Goal: Check status: Check status

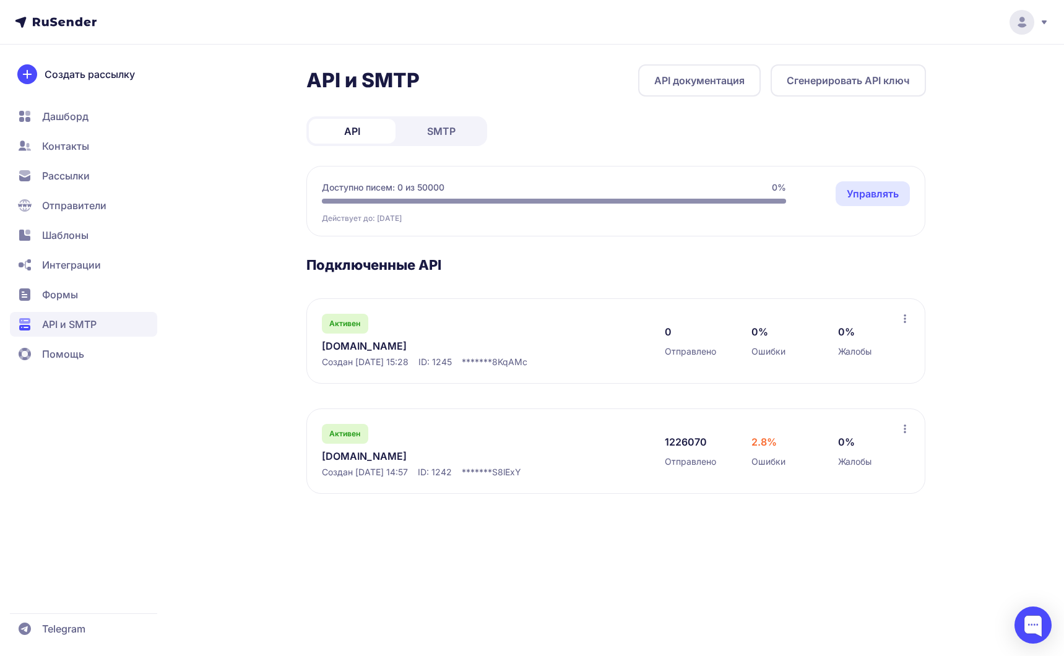
click at [400, 453] on link "[DOMAIN_NAME]" at bounding box center [449, 456] width 254 height 15
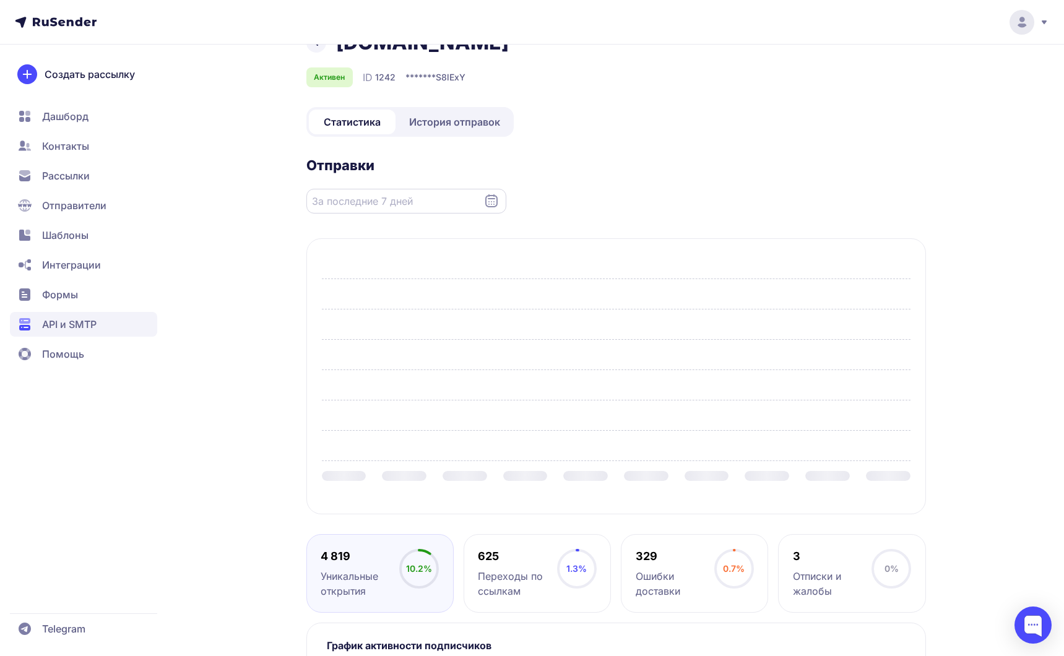
scroll to position [35, 0]
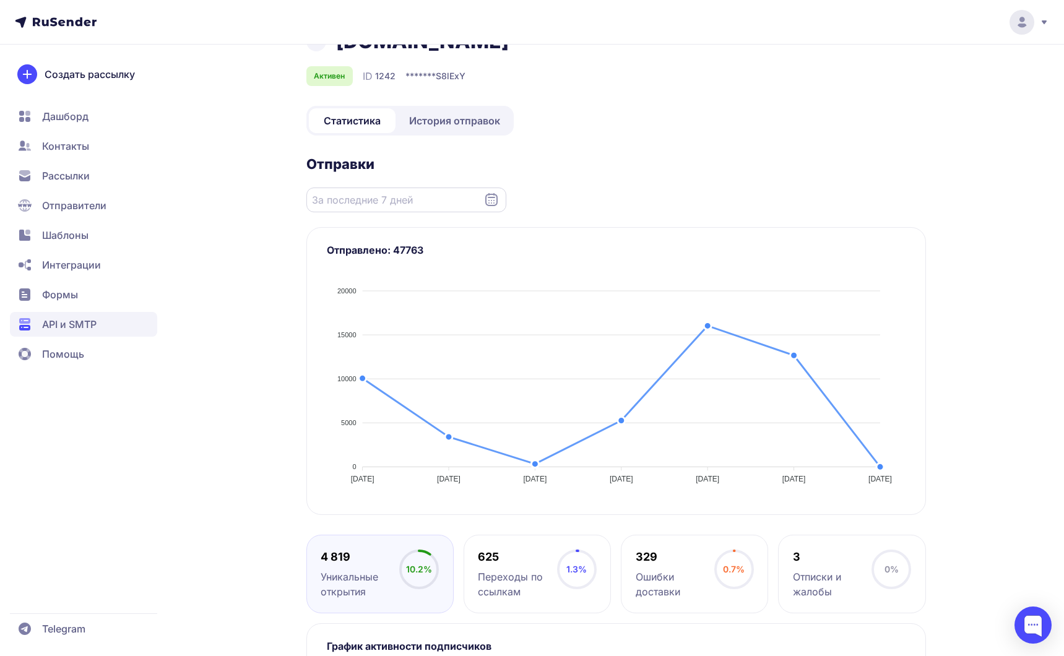
click at [375, 209] on input "Datepicker input" at bounding box center [406, 200] width 200 height 25
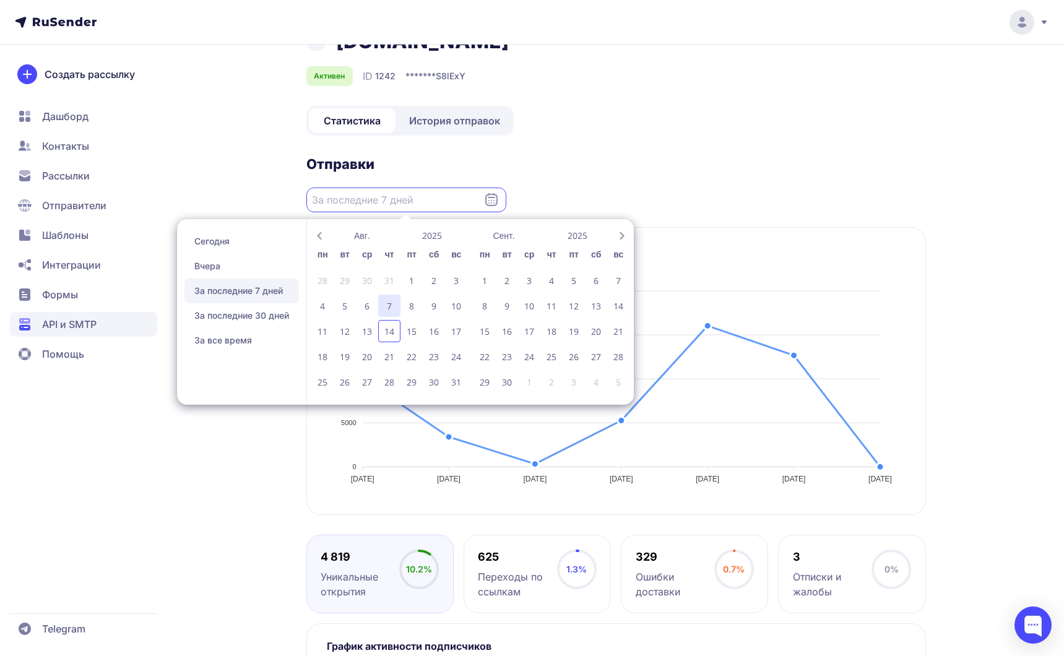
click at [394, 301] on div "7" at bounding box center [389, 306] width 22 height 22
click at [391, 328] on div "14" at bounding box center [389, 331] width 22 height 22
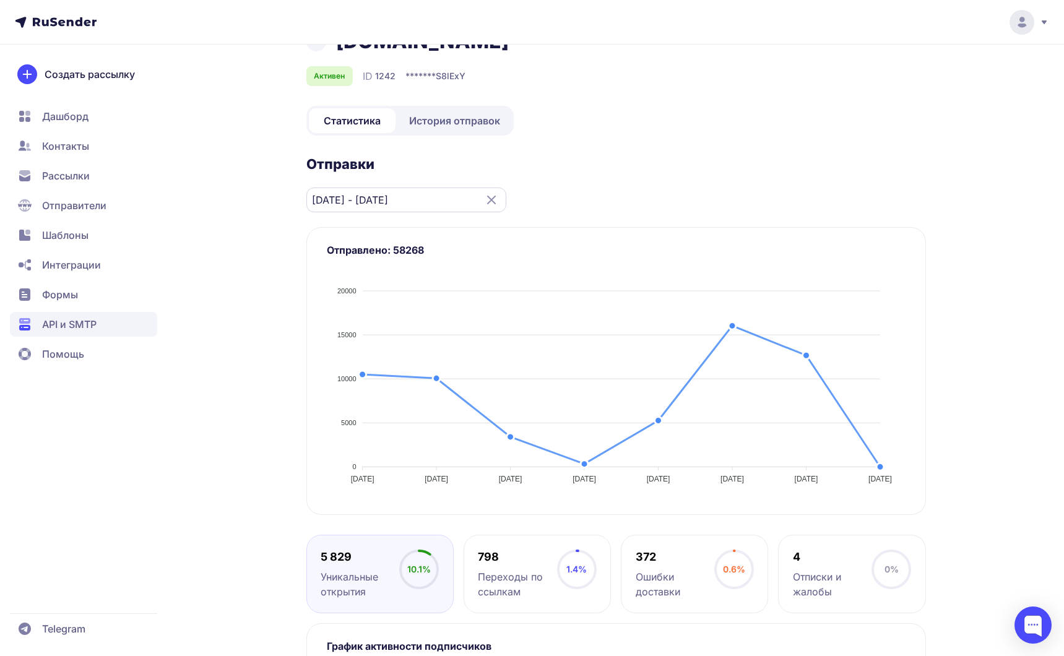
click at [386, 199] on input "07.08.2025 - 14.08.2025" at bounding box center [406, 200] width 200 height 25
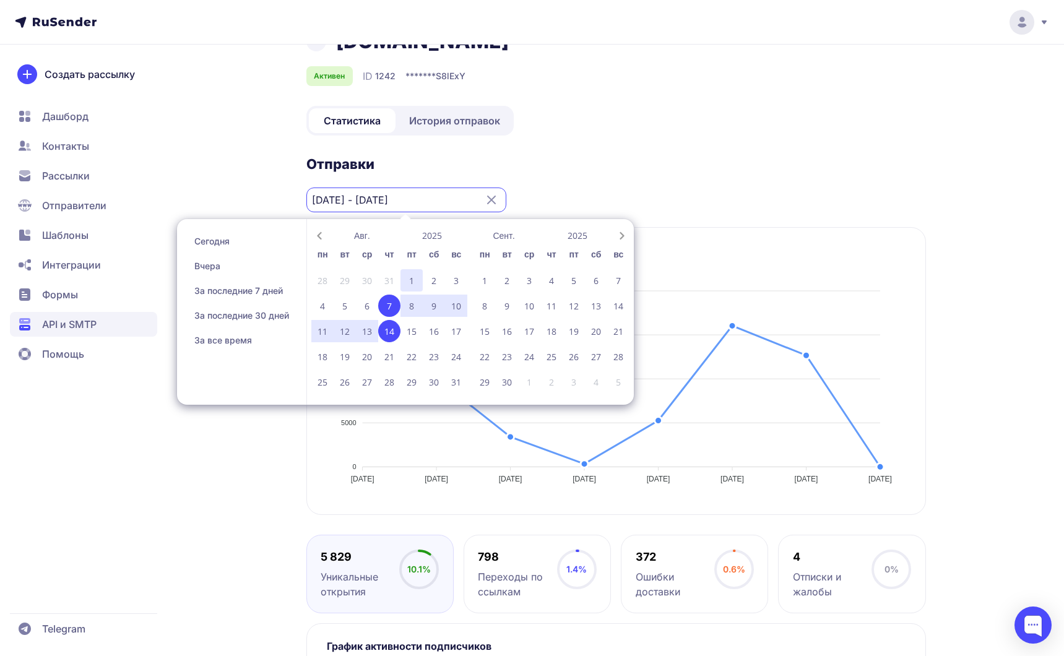
click at [413, 285] on div "1" at bounding box center [411, 280] width 22 height 22
click at [394, 326] on div "14" at bounding box center [389, 331] width 22 height 22
type input "[DATE] - [DATE]"
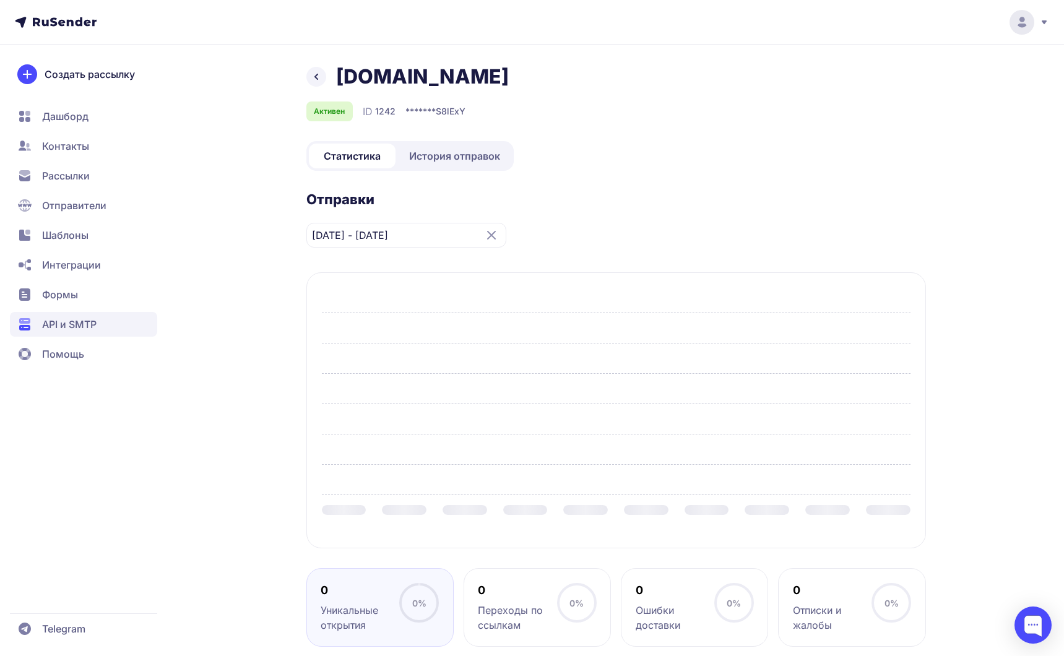
click at [314, 74] on icon at bounding box center [316, 76] width 15 height 15
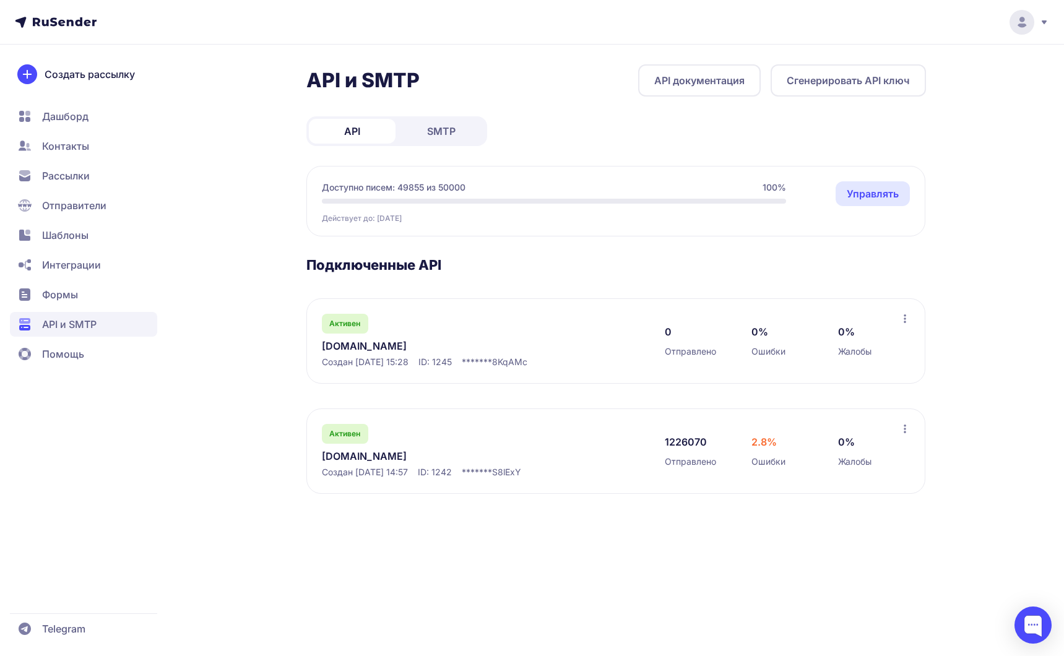
click at [371, 461] on link "[DOMAIN_NAME]" at bounding box center [449, 456] width 254 height 15
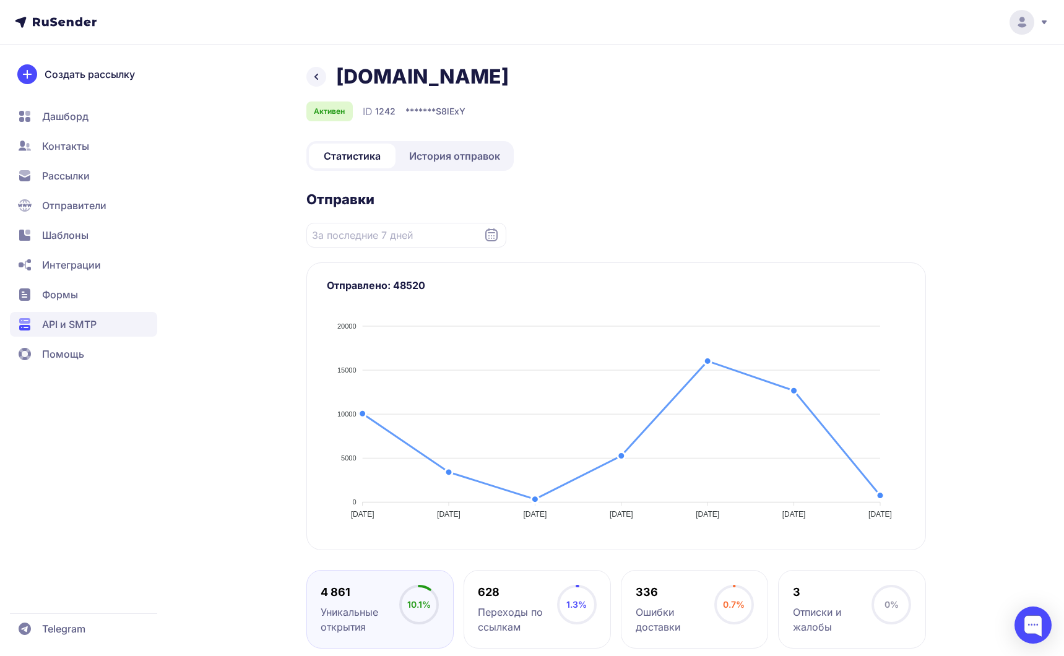
click at [448, 149] on span "История отправок" at bounding box center [454, 156] width 91 height 15
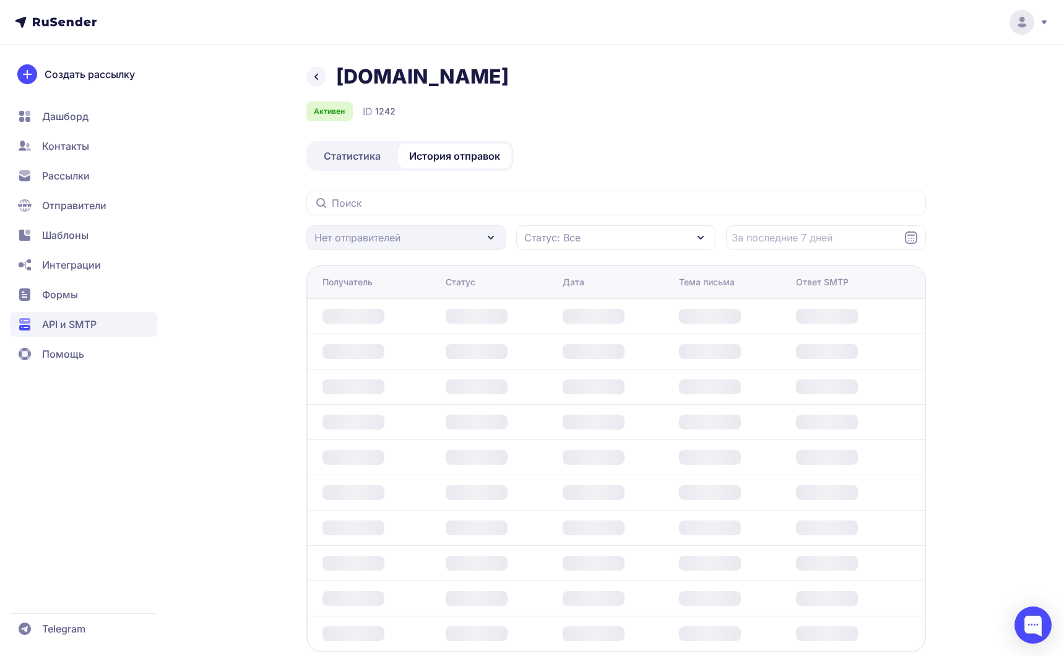
click at [599, 240] on div "Статус: Все" at bounding box center [616, 237] width 200 height 25
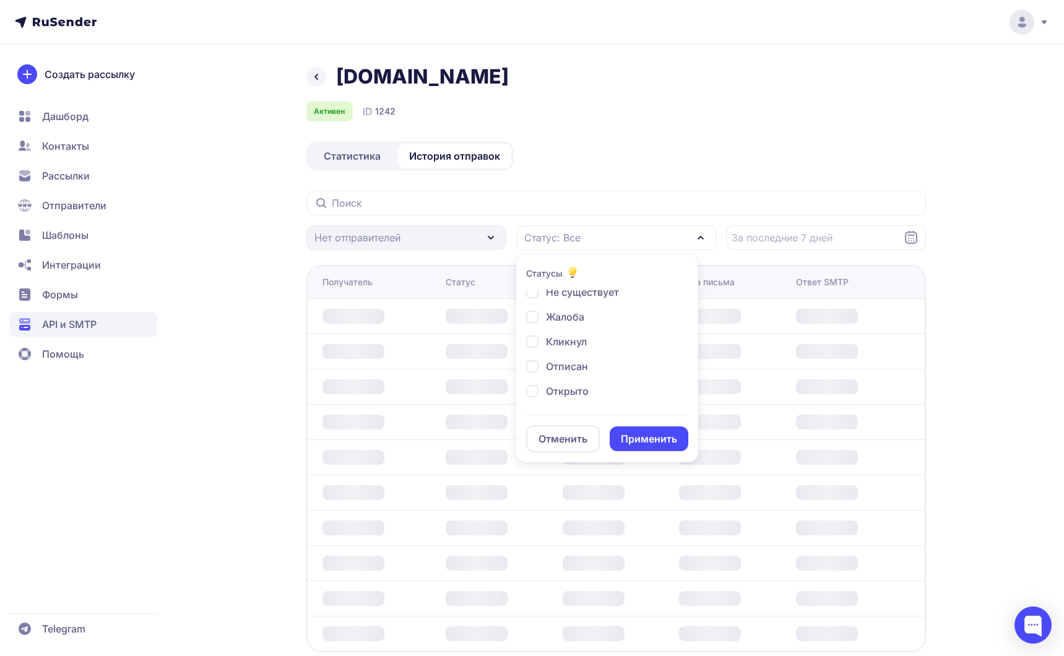
scroll to position [95, 0]
click at [529, 392] on div "Открыто" at bounding box center [581, 399] width 111 height 15
checkbox input "true"
click at [371, 165] on link "Статистика" at bounding box center [352, 156] width 87 height 25
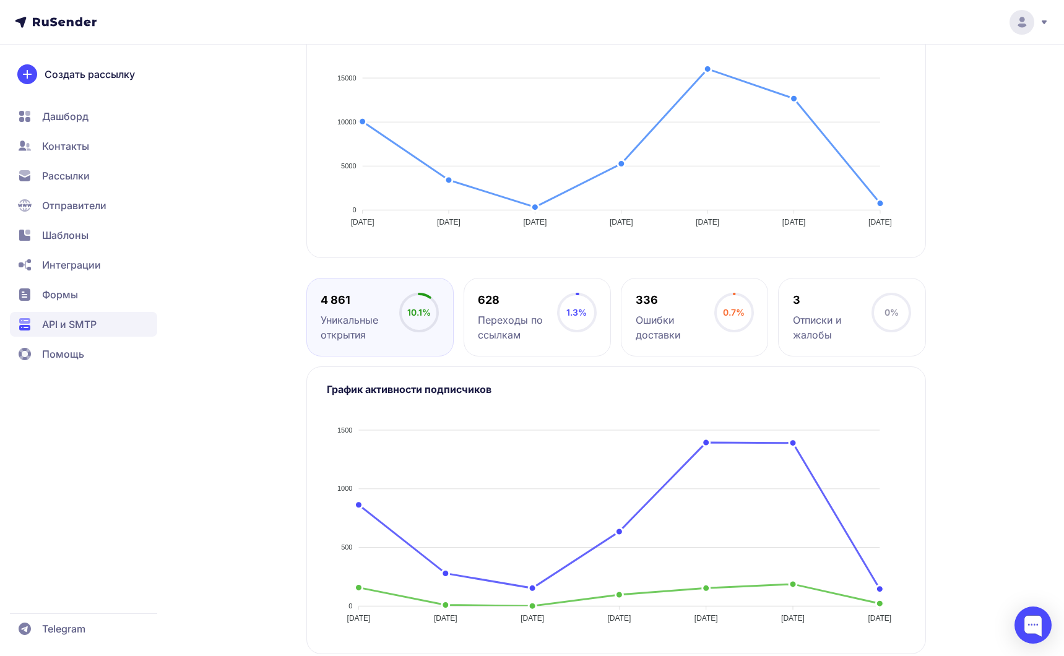
scroll to position [296, 0]
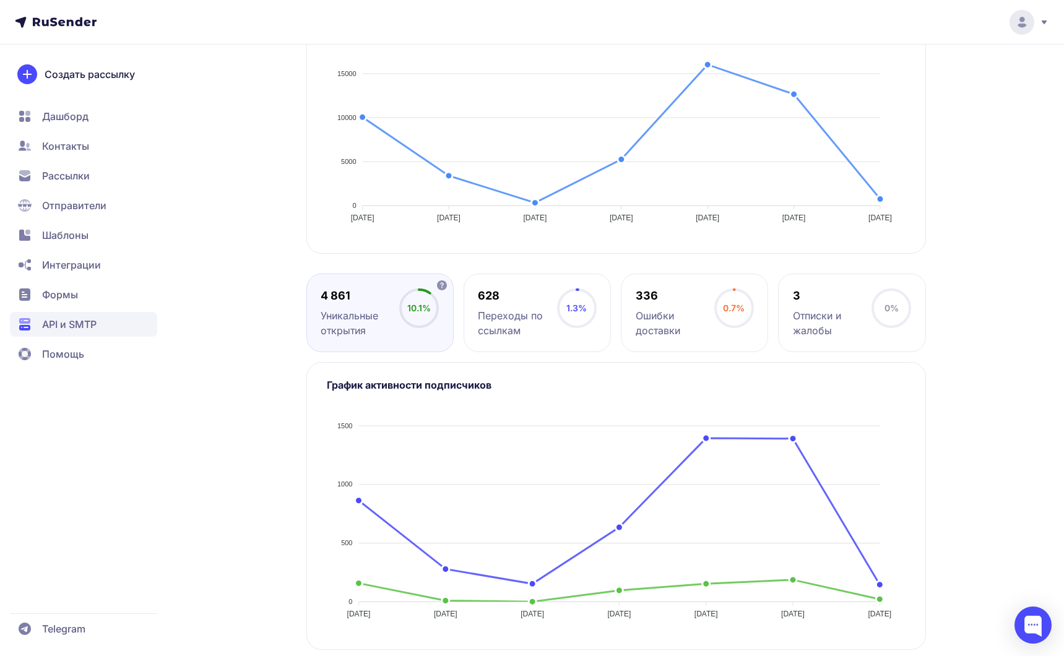
click at [427, 320] on circle at bounding box center [418, 308] width 37 height 37
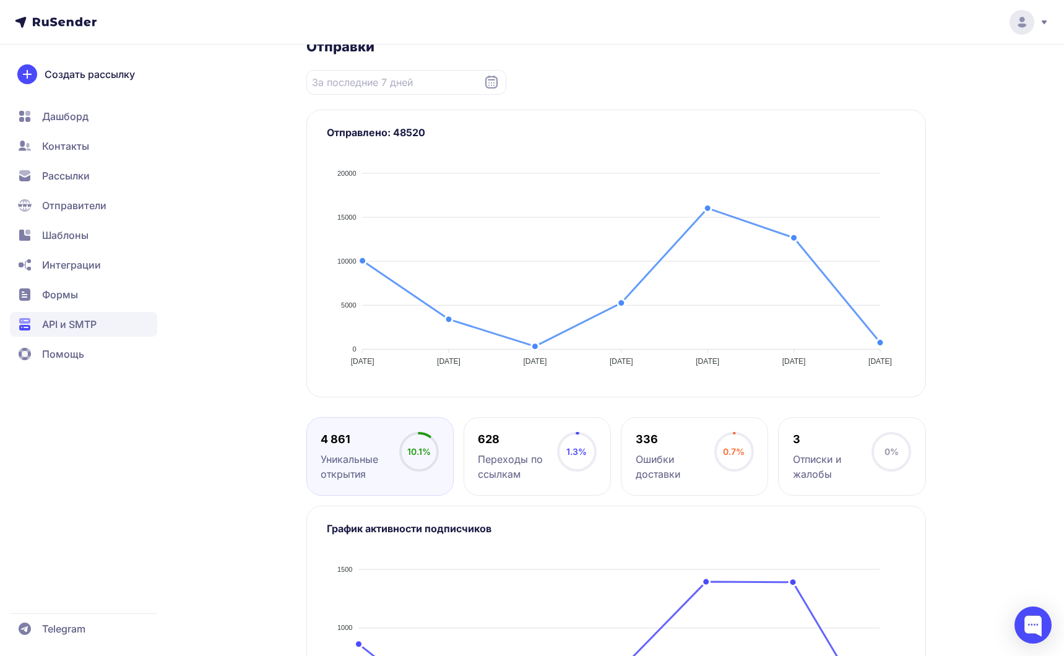
scroll to position [0, 0]
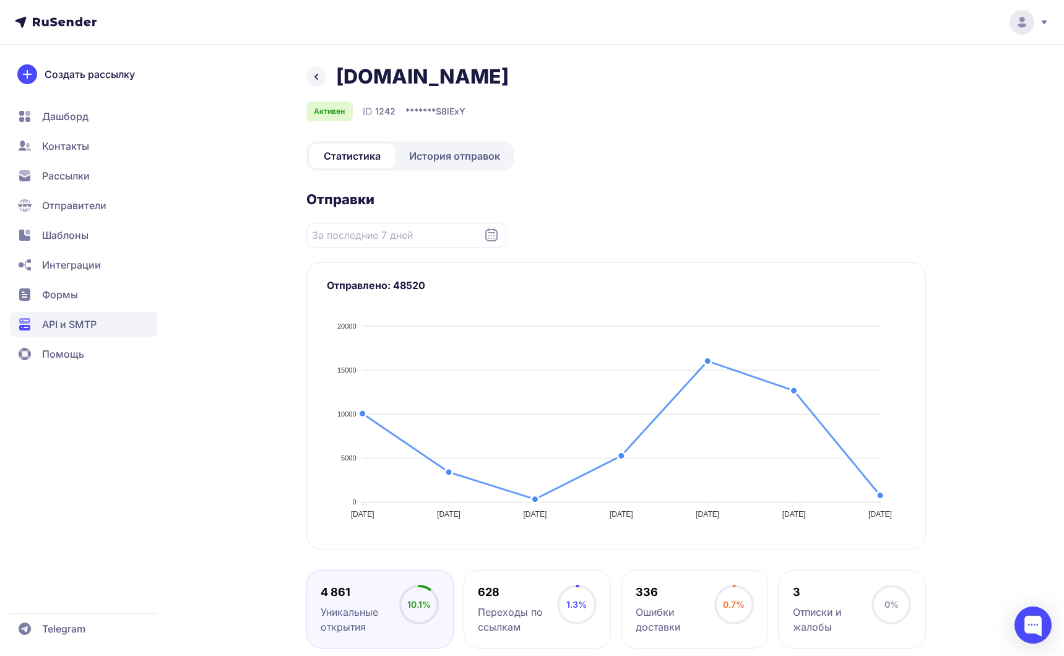
click at [431, 158] on span "История отправок" at bounding box center [454, 156] width 91 height 15
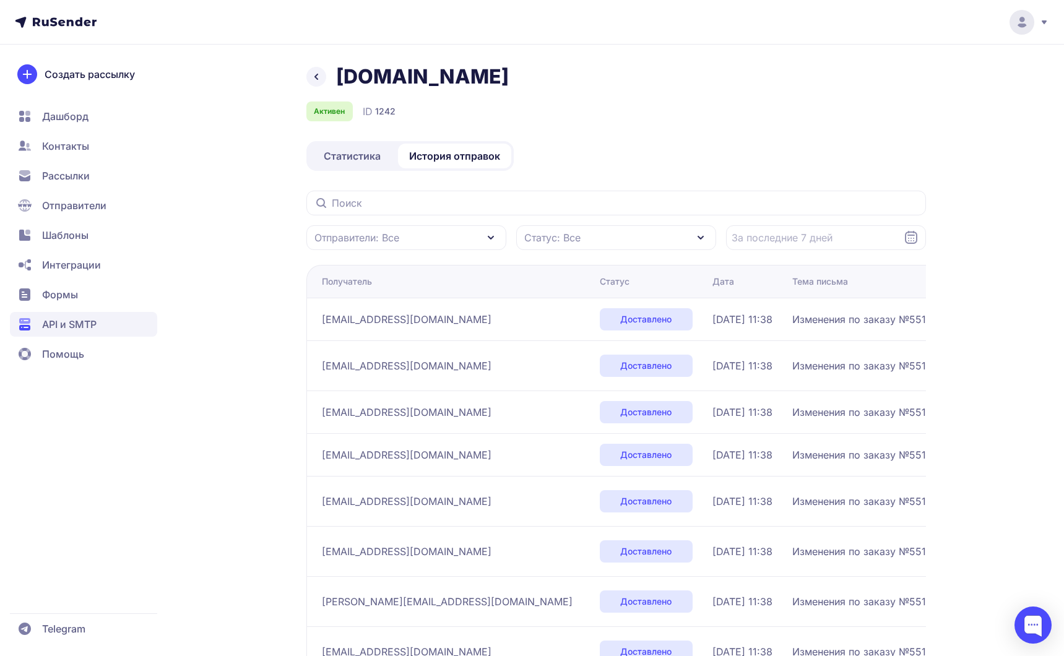
click at [560, 239] on span "Статус: Все" at bounding box center [552, 237] width 56 height 15
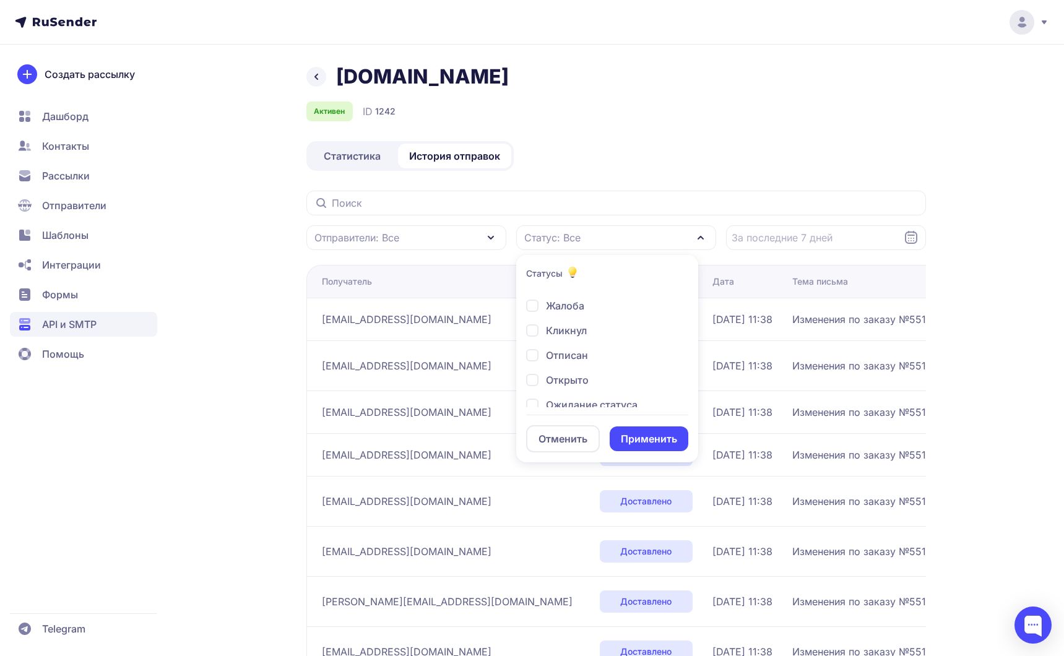
scroll to position [95, 0]
click at [538, 392] on div "Открыто" at bounding box center [581, 399] width 111 height 15
checkbox input "true"
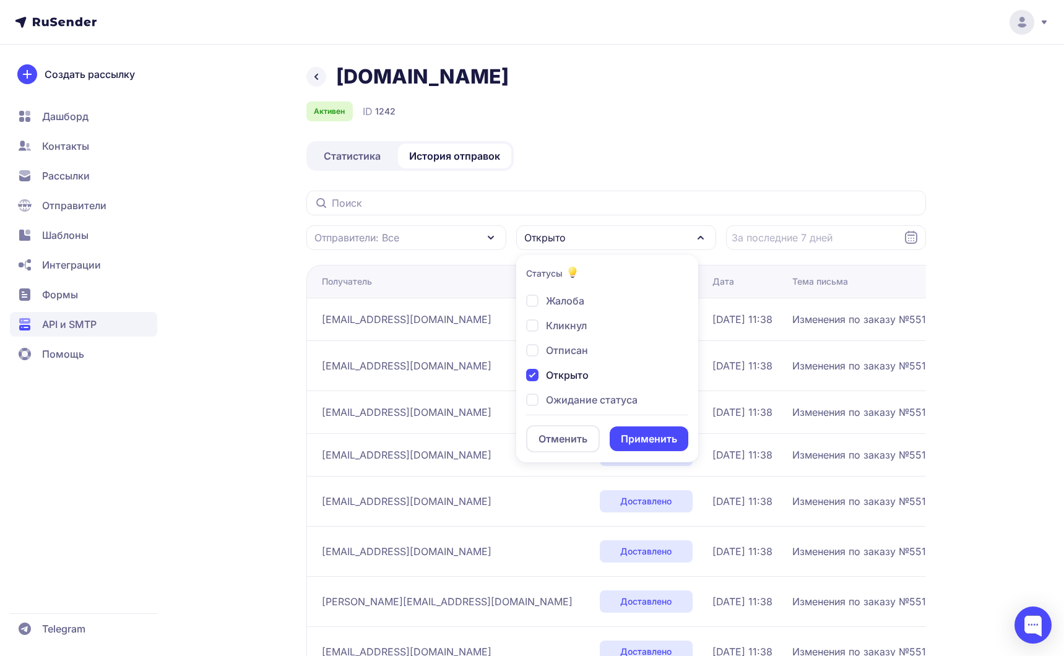
click at [633, 433] on button "Применить" at bounding box center [649, 438] width 79 height 25
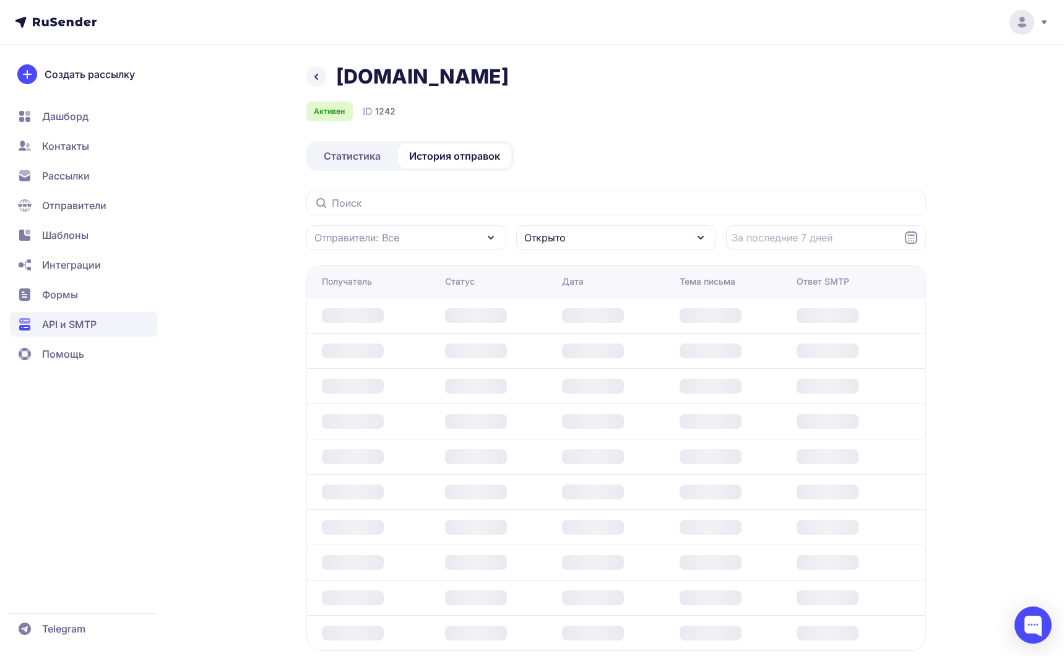
click at [350, 152] on span "Статистика" at bounding box center [352, 156] width 57 height 15
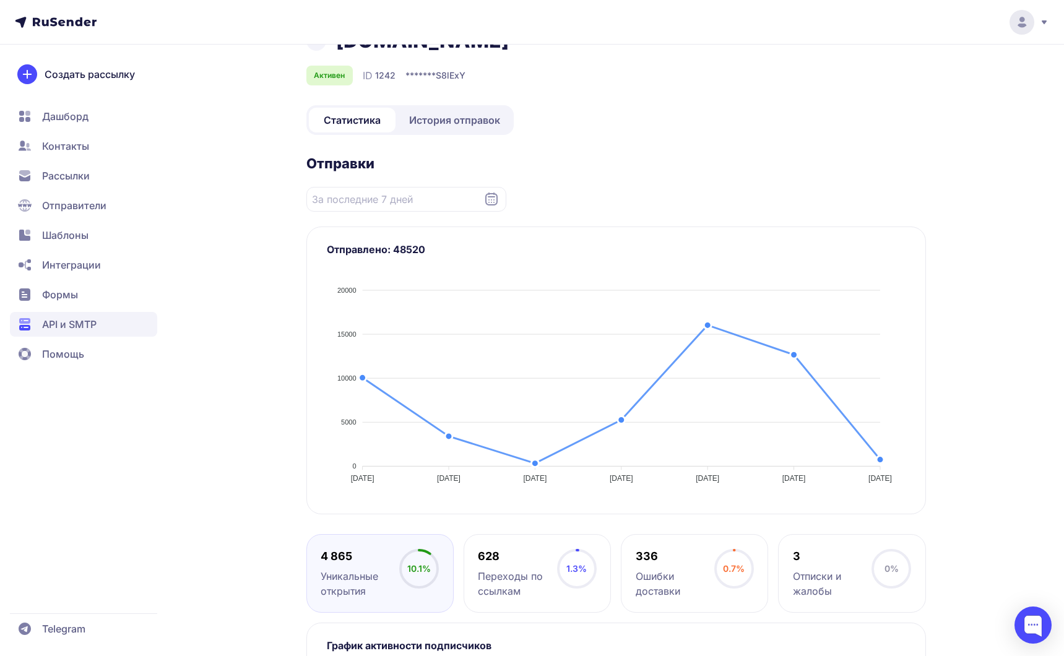
scroll to position [14, 0]
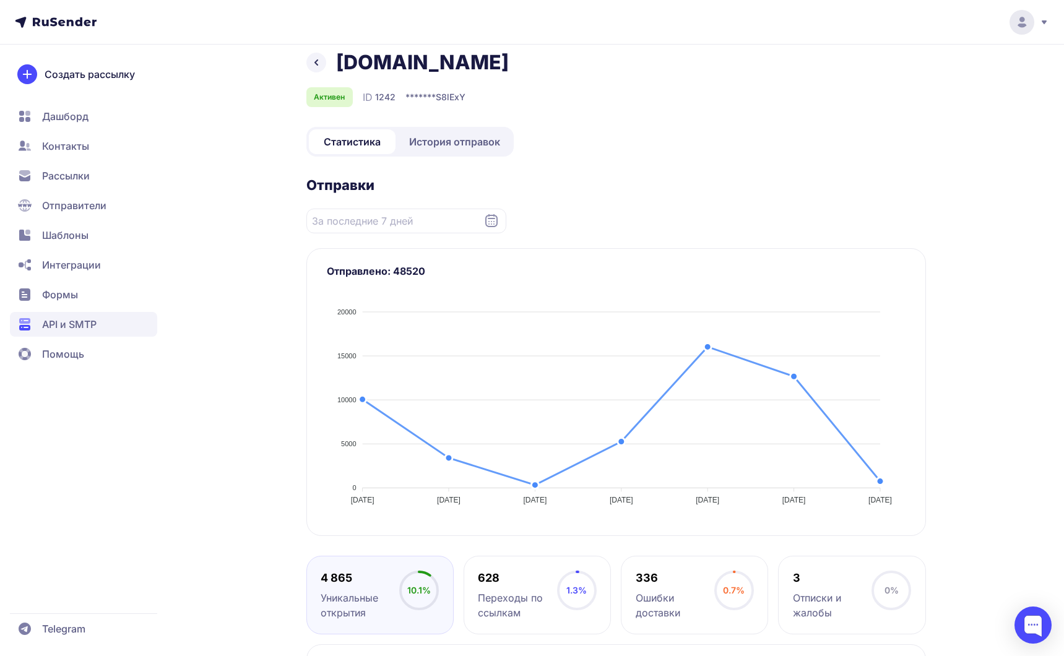
click at [400, 238] on section "Отправки Отправители: Все Отправлено: 48520 20000 20000 15000 15000 10000 10000…" at bounding box center [616, 356] width 620 height 360
click at [401, 227] on input "Datepicker input" at bounding box center [406, 221] width 200 height 25
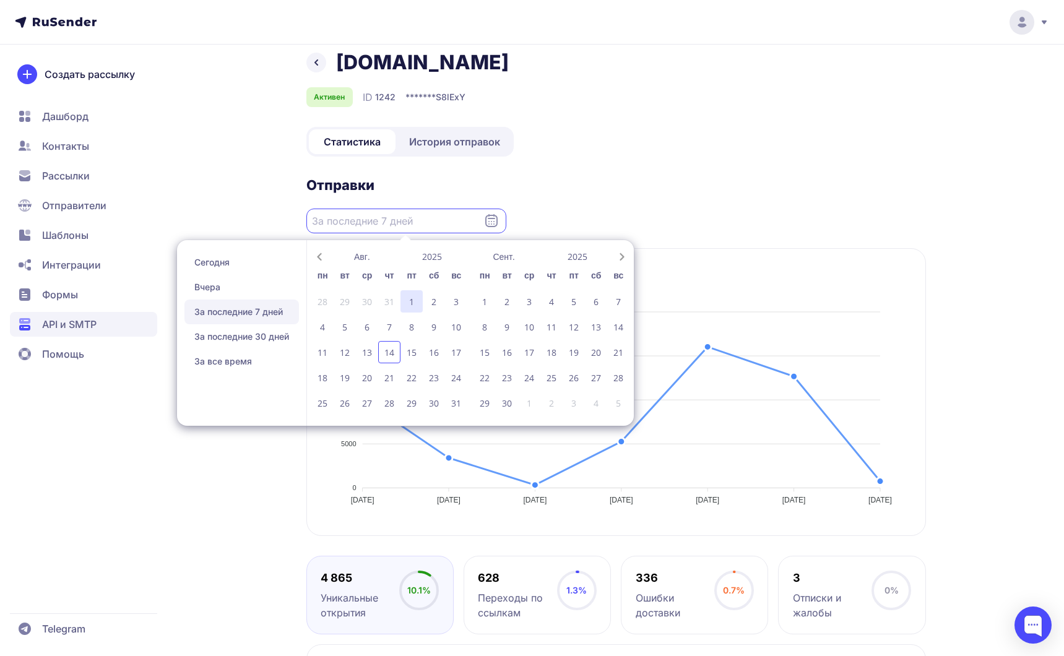
click at [413, 302] on div "1" at bounding box center [411, 301] width 22 height 22
click at [391, 350] on div "14" at bounding box center [389, 352] width 22 height 22
type input "[DATE] - [DATE]"
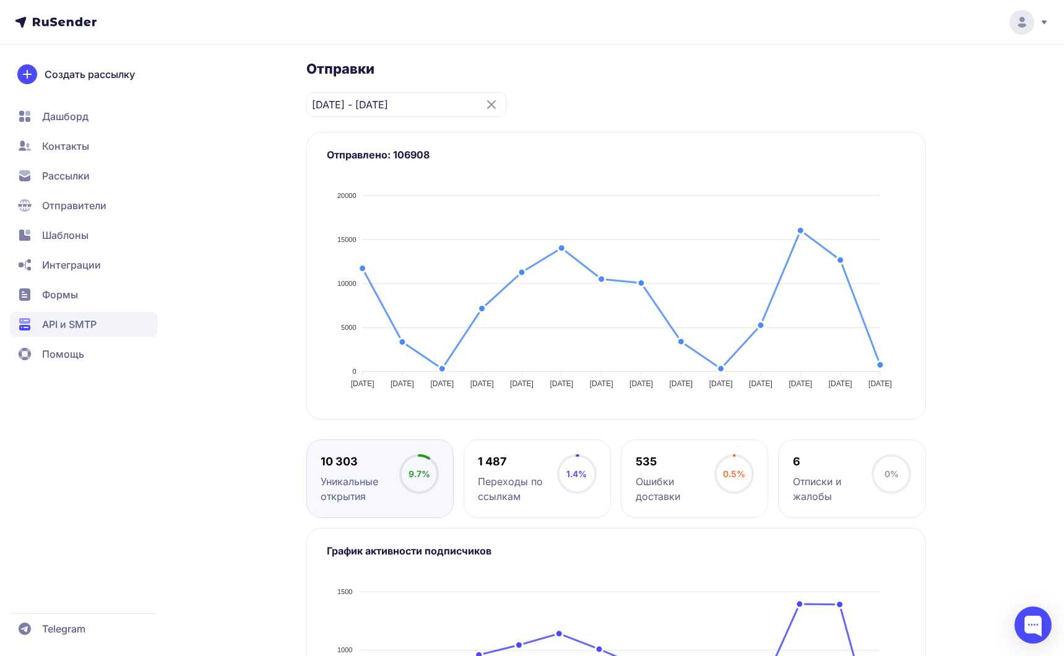
scroll to position [134, 0]
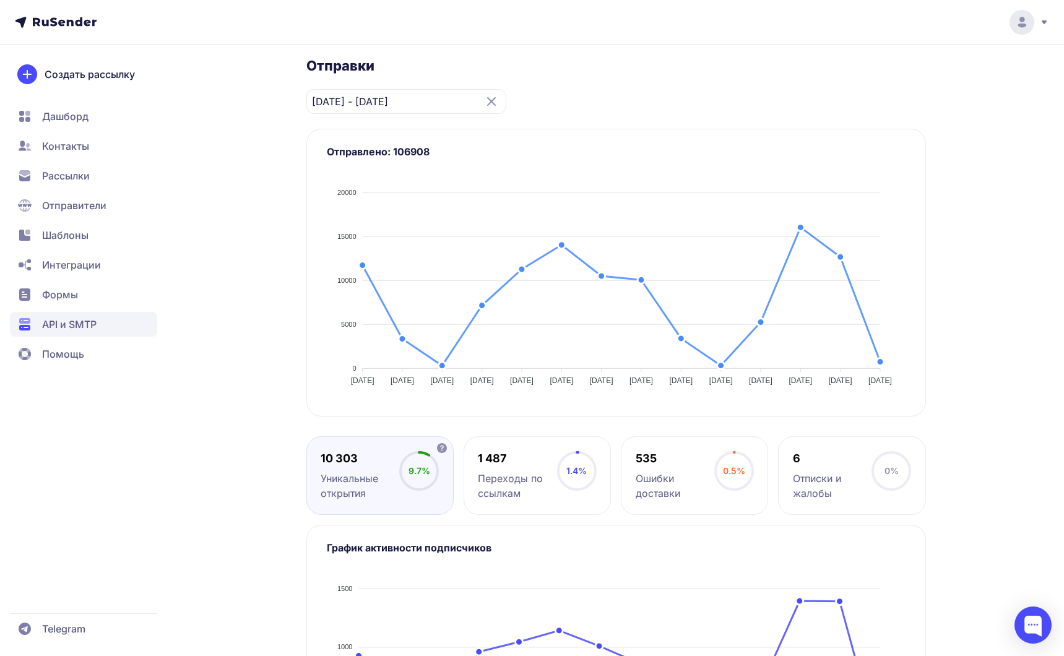
click at [419, 467] on span "9.7%" at bounding box center [420, 470] width 22 height 11
click at [529, 472] on div "Переходы по ссылкам" at bounding box center [517, 486] width 79 height 30
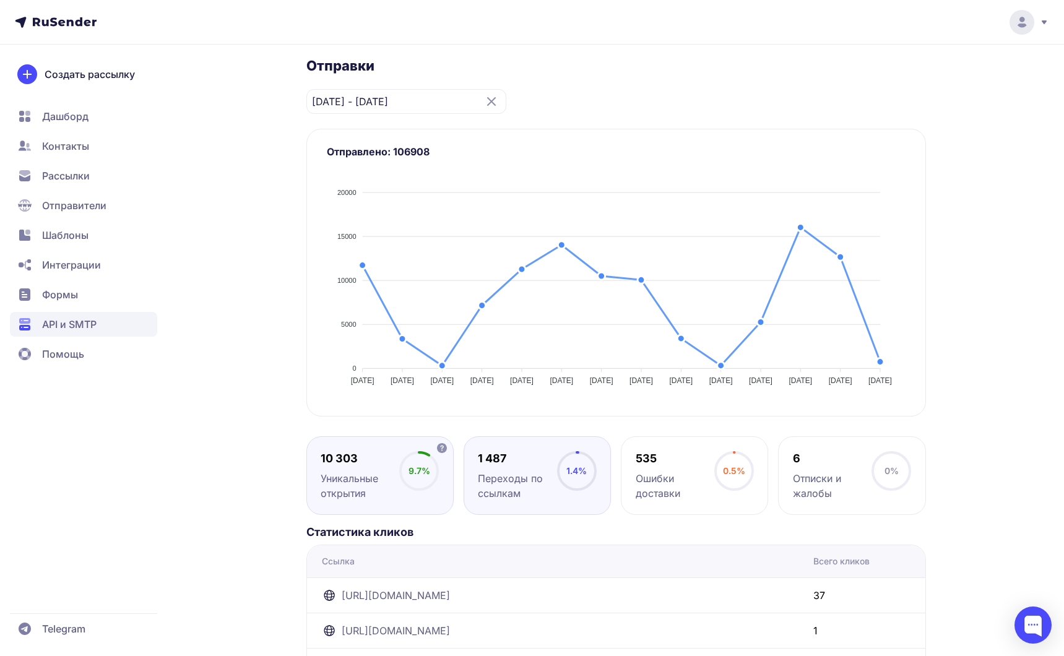
click at [464, 504] on div "10 303 Уникальные открытия 9.7%" at bounding box center [537, 475] width 147 height 79
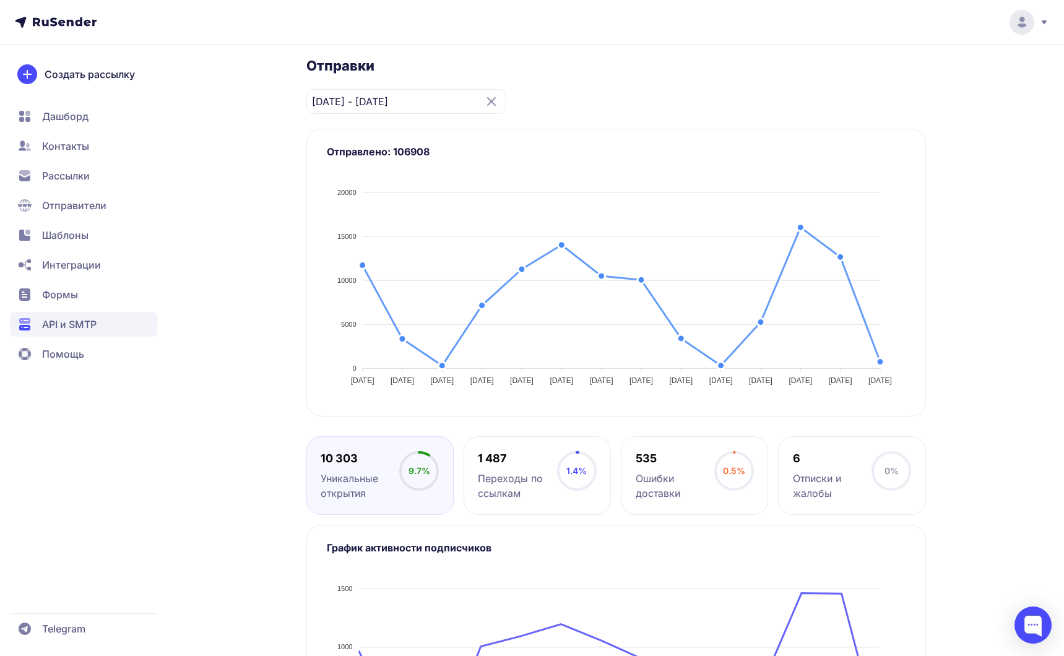
scroll to position [305, 0]
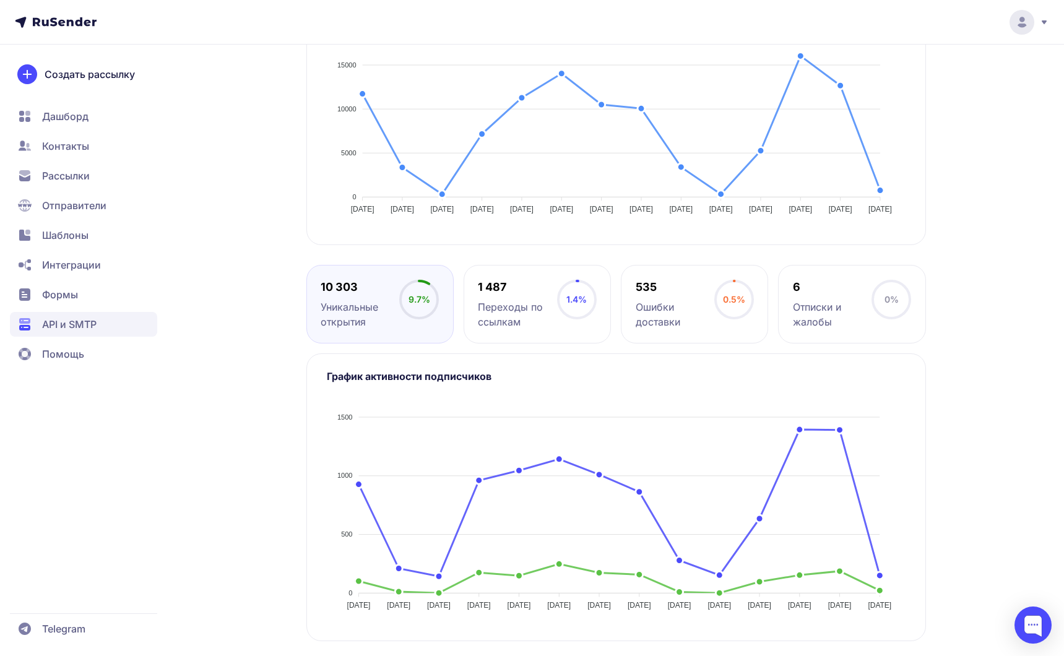
click at [264, 504] on div "neurosnab.ru Активен ID 1242 ******* S8lExY Статистика История отправок Отправк…" at bounding box center [532, 207] width 891 height 897
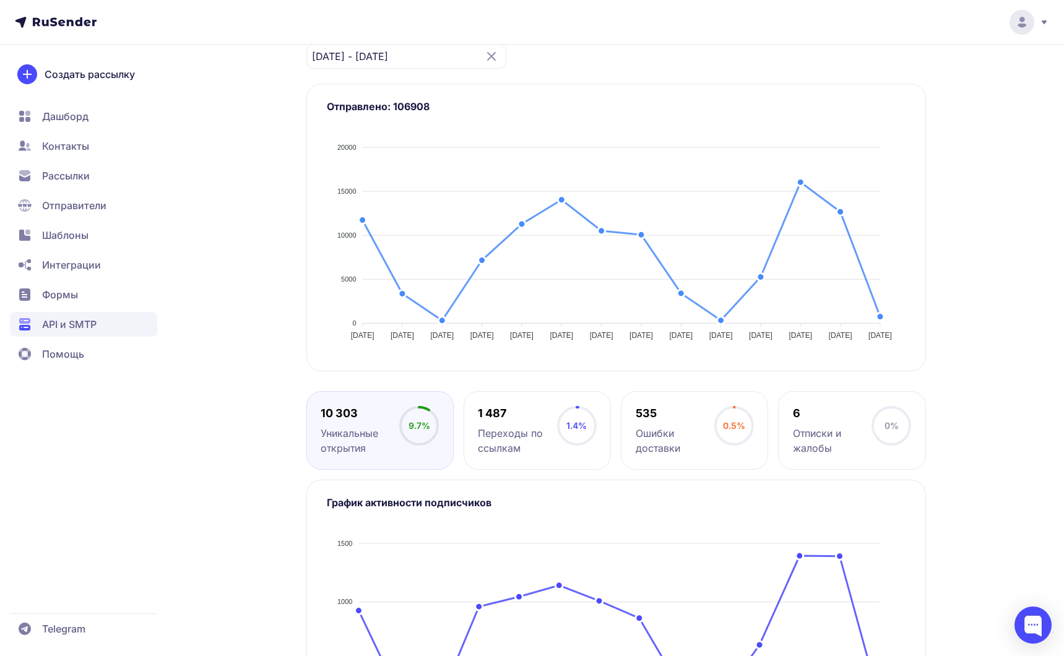
scroll to position [175, 0]
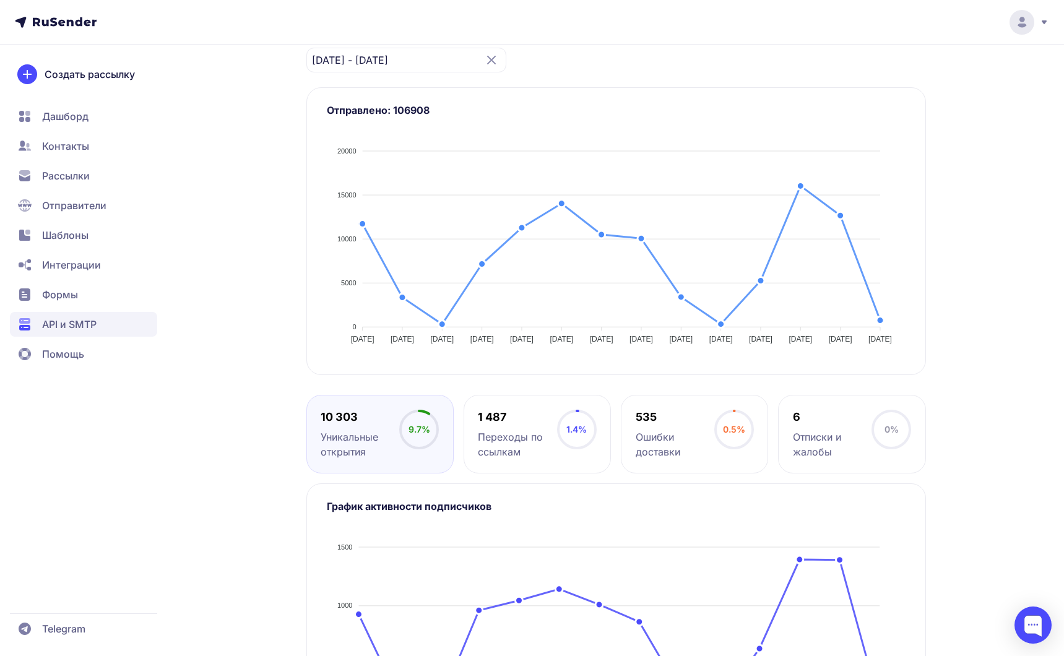
click at [154, 134] on span "Дашборд" at bounding box center [83, 146] width 147 height 25
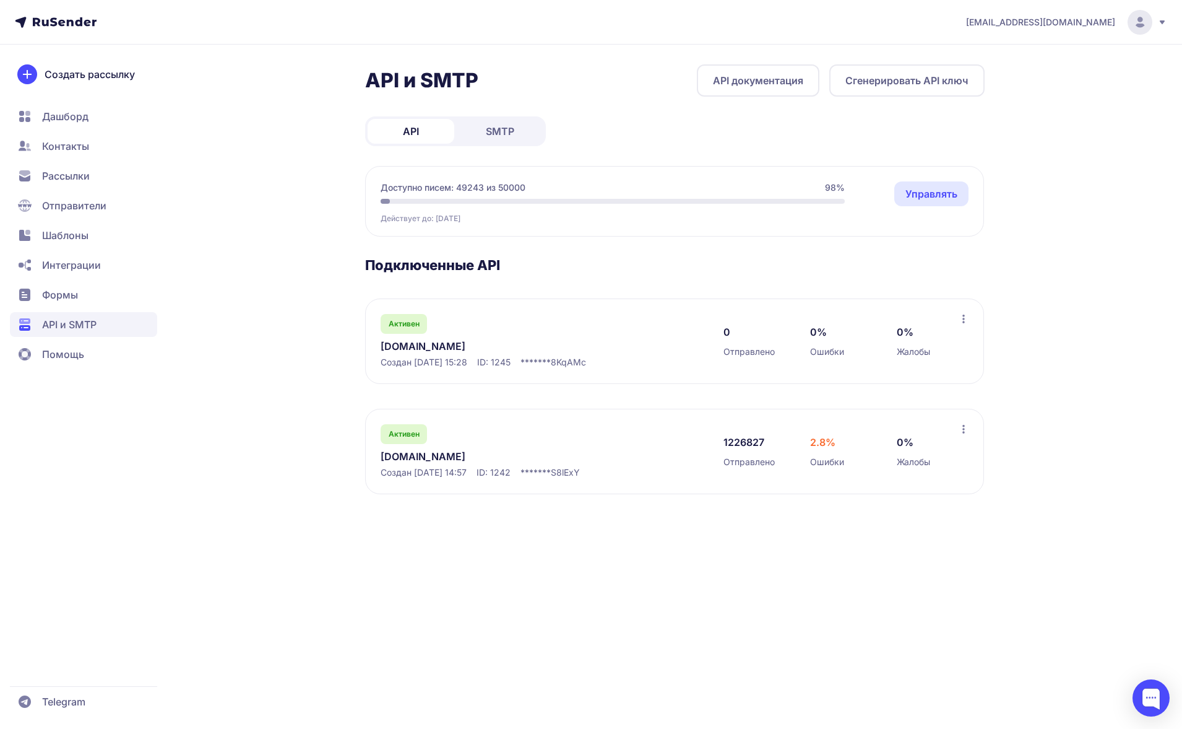
click at [412, 464] on div "[PERSON_NAME][DOMAIN_NAME] Создан [DATE] 14:57 ID: 1242 ******* S8lExY" at bounding box center [540, 451] width 318 height 54
click at [412, 461] on link "[DOMAIN_NAME]" at bounding box center [508, 456] width 254 height 15
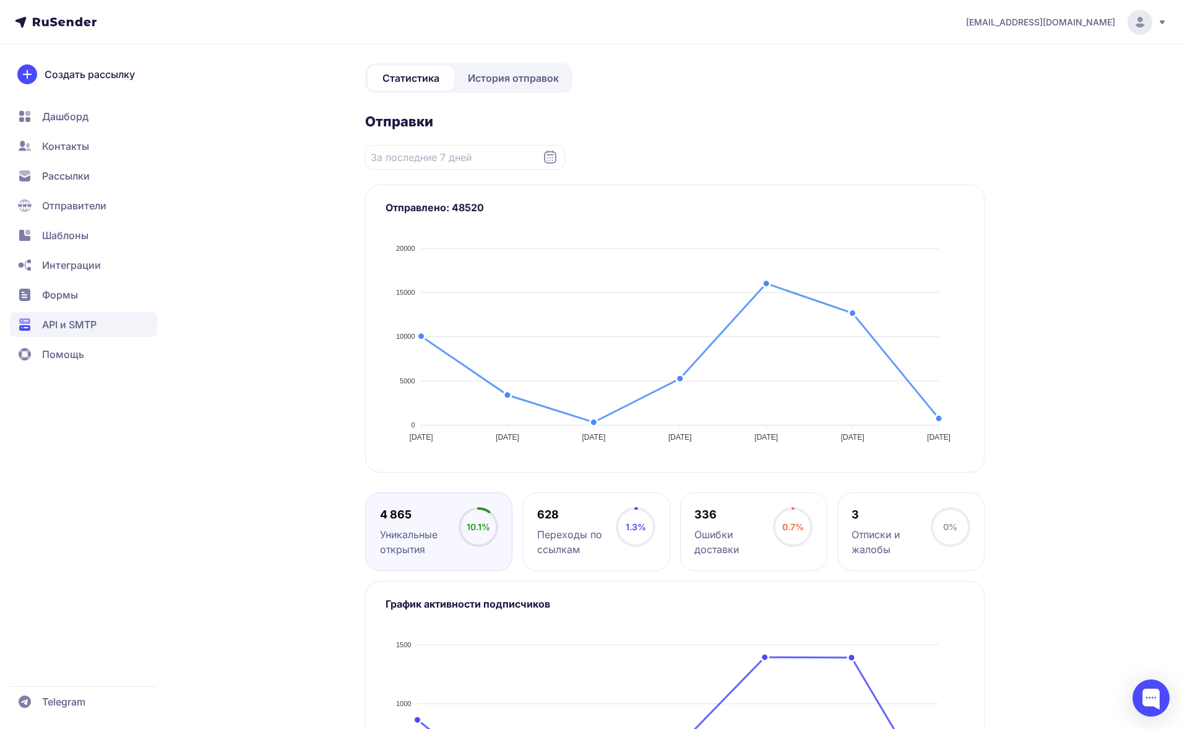
scroll to position [77, 0]
click at [428, 159] on input "Datepicker input" at bounding box center [465, 158] width 200 height 25
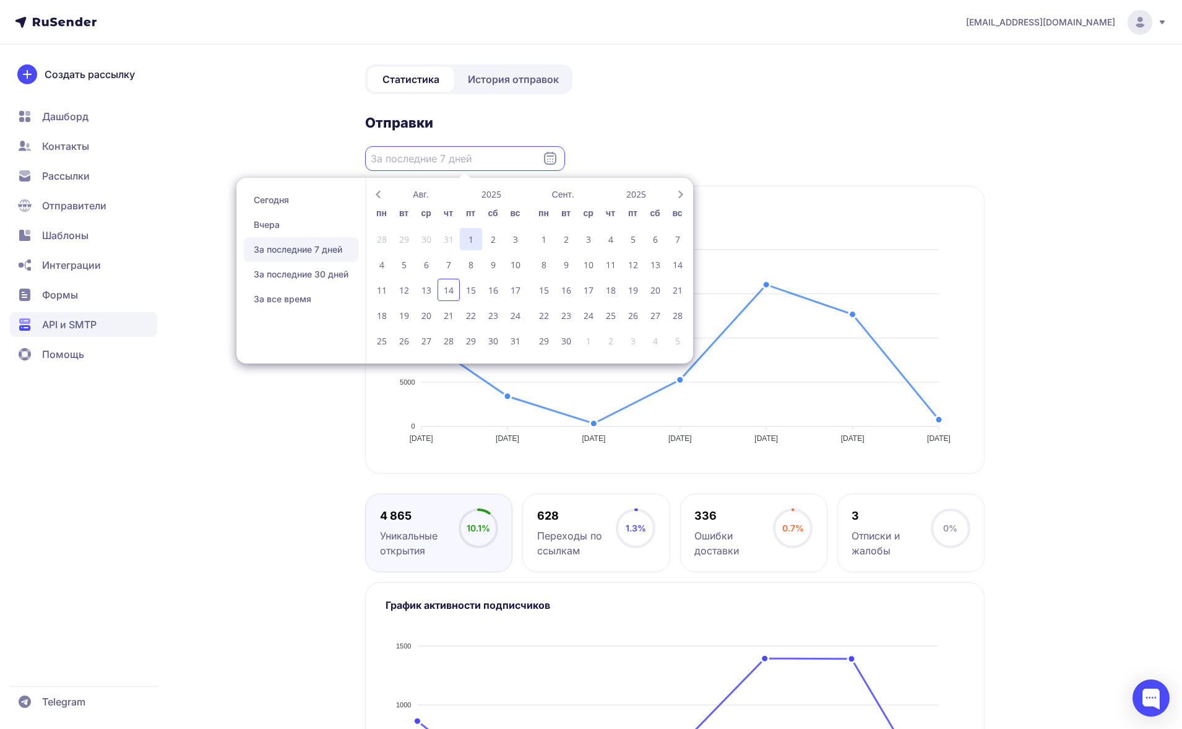
click at [470, 230] on div "1" at bounding box center [471, 239] width 22 height 22
click at [443, 296] on div "14" at bounding box center [449, 290] width 22 height 22
type input "[DATE] - [DATE]"
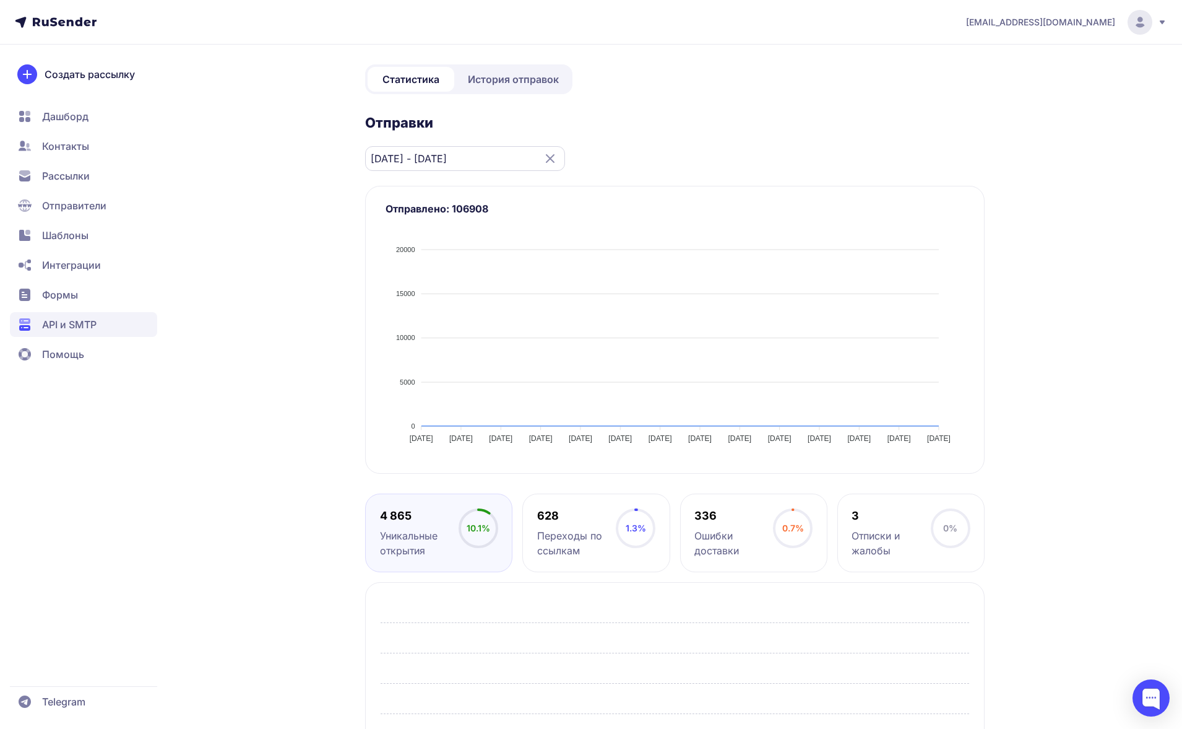
scroll to position [0, 0]
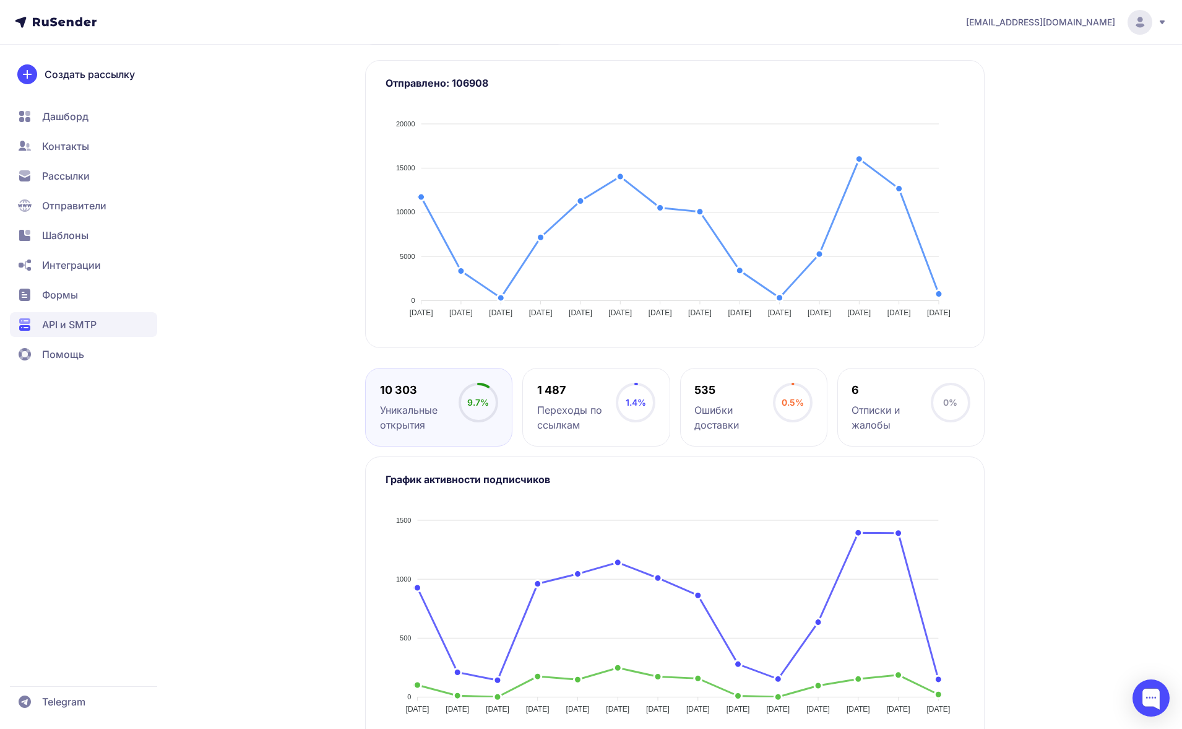
scroll to position [232, 0]
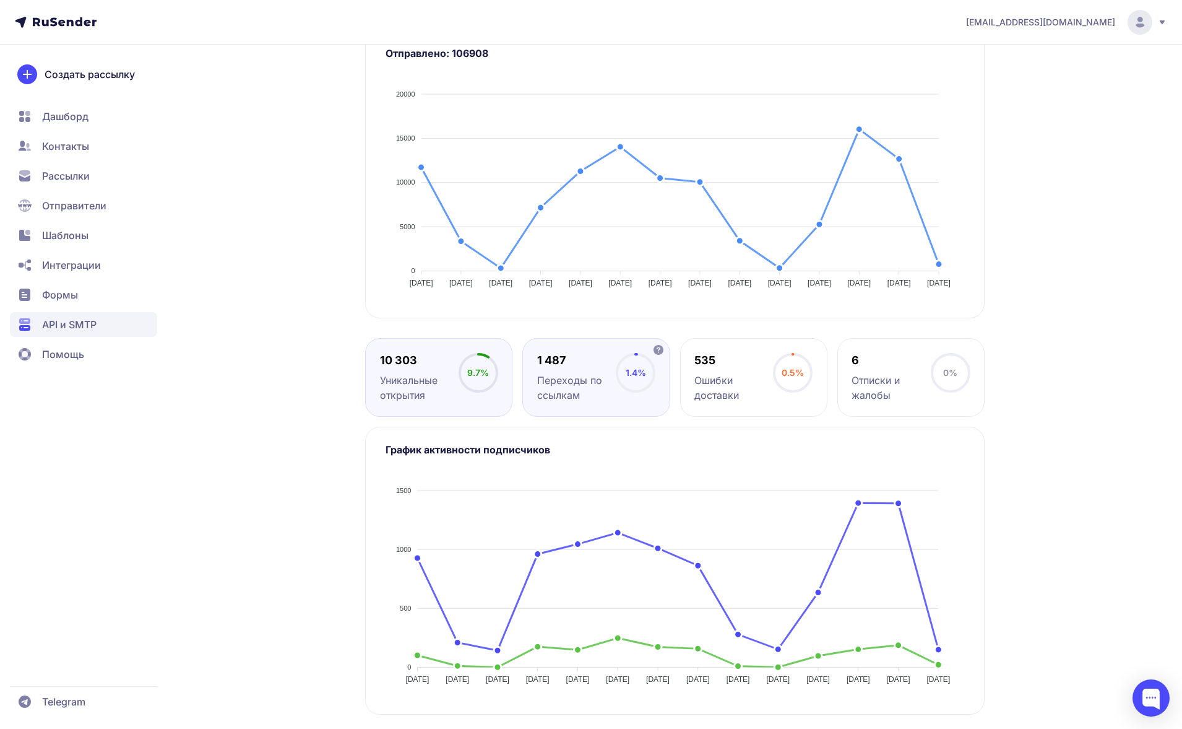
click at [605, 371] on div "1 487 Переходы по ссылкам" at bounding box center [576, 378] width 79 height 50
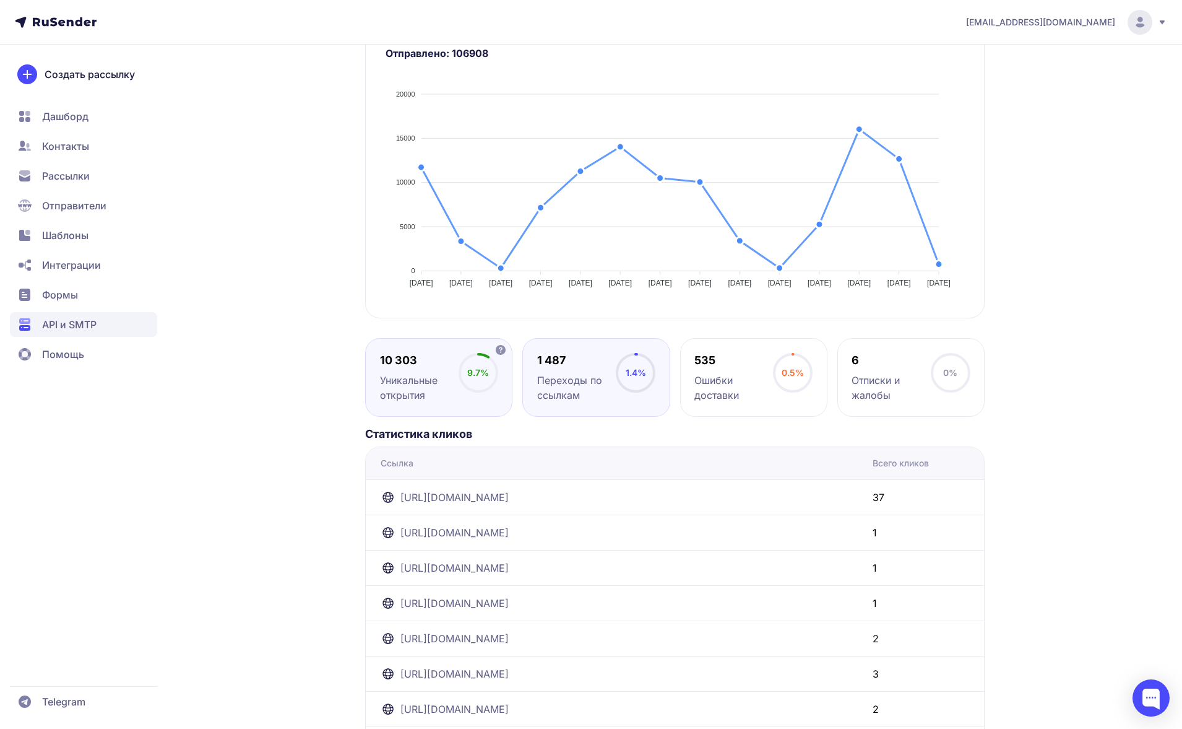
click at [403, 397] on div "Уникальные открытия" at bounding box center [419, 388] width 79 height 30
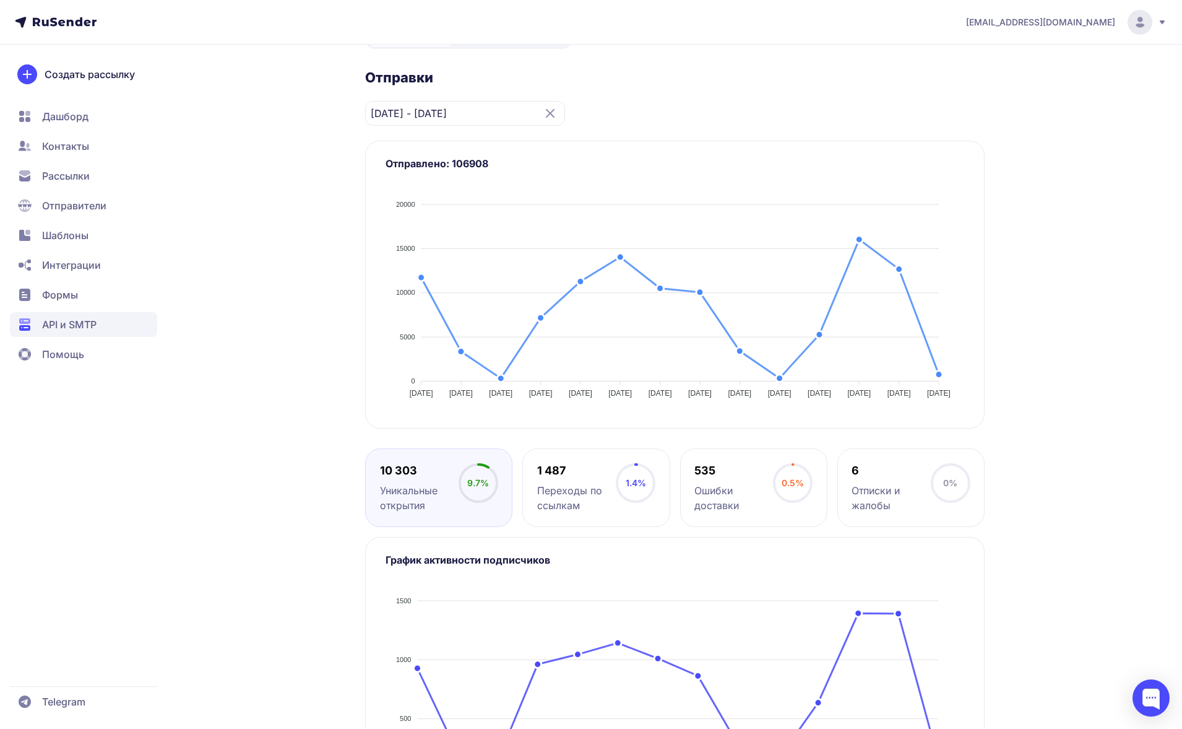
scroll to position [121, 0]
